Goal: Check status: Check status

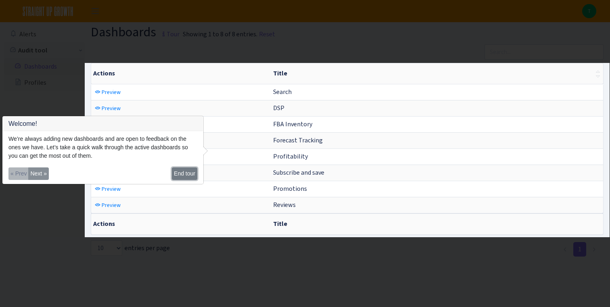
click at [188, 174] on button "End tour" at bounding box center [184, 173] width 25 height 13
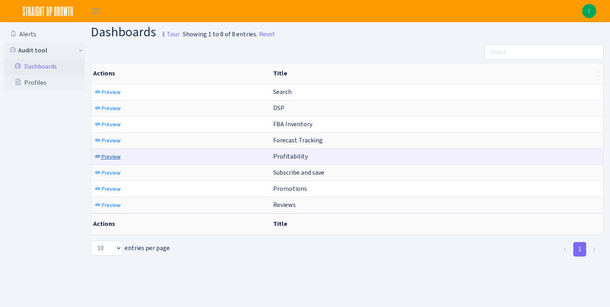
click at [112, 161] on link "Preview" at bounding box center [108, 157] width 30 height 13
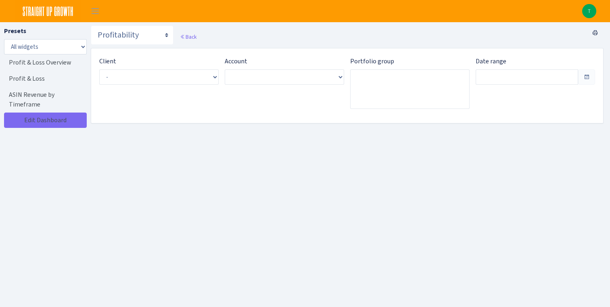
type input "[DATE] - [DATE]"
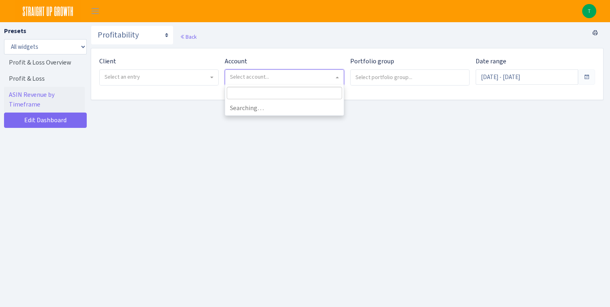
click at [310, 77] on span "Select account..." at bounding box center [282, 77] width 104 height 8
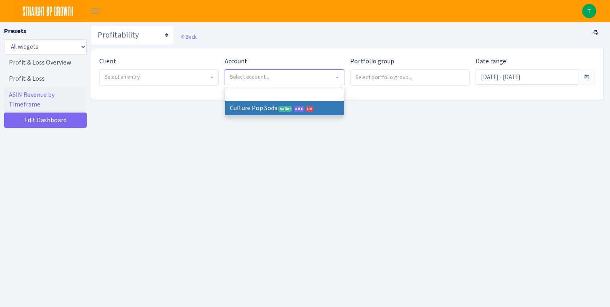
select select
select select "1581829893696978"
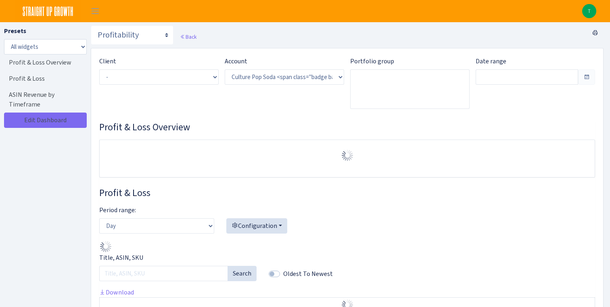
select select "1581829893696978"
type input "[DATE] - [DATE]"
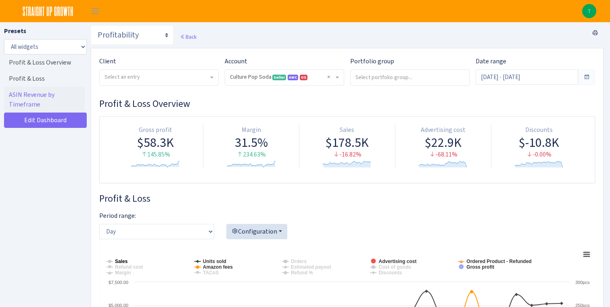
click at [123, 262] on tspan "Sales" at bounding box center [121, 262] width 13 height 6
click at [94, 13] on span "Toggle navigation" at bounding box center [95, 10] width 12 height 9
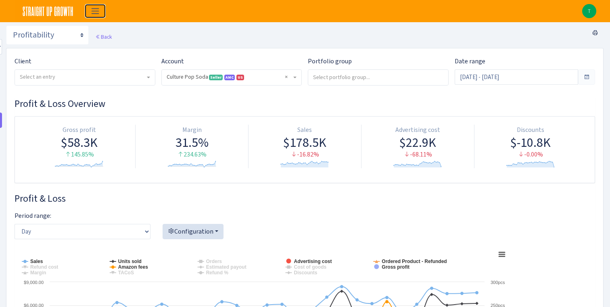
click at [94, 13] on span "Toggle navigation" at bounding box center [95, 10] width 12 height 9
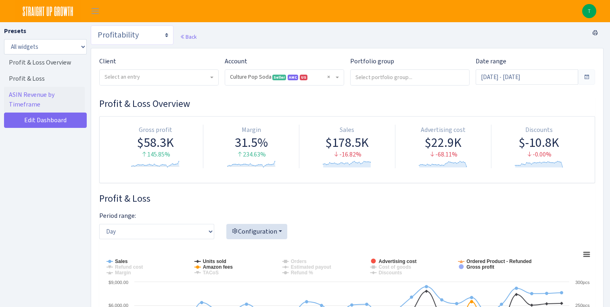
click at [159, 36] on select "Search DSP FBA Inventory Forecast Tracking Profitability Subscribe and save Pro…" at bounding box center [132, 34] width 83 height 19
select select "https://straightupgrowth.com/admin/dashboard/25/show"
